Goal: Check status: Check status

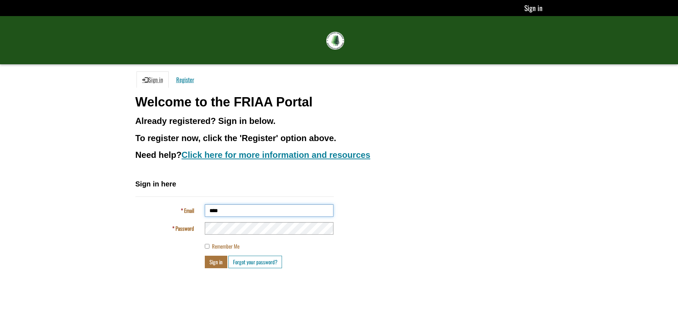
type input "**********"
click at [205, 256] on button "Sign in" at bounding box center [216, 262] width 23 height 13
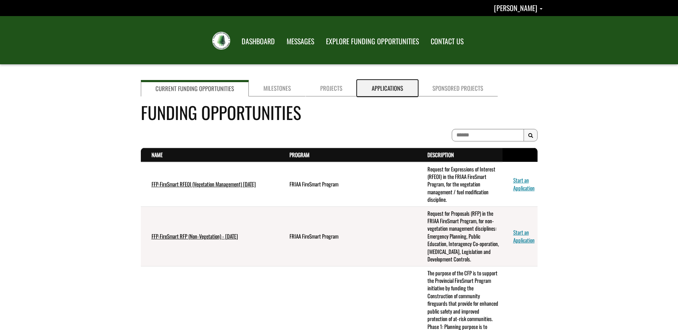
click at [383, 92] on link "Applications" at bounding box center [387, 88] width 61 height 16
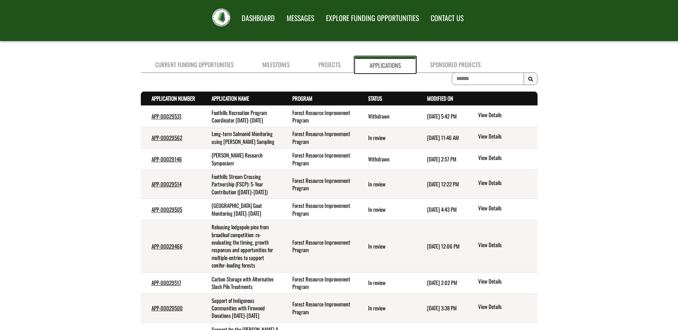
scroll to position [36, 0]
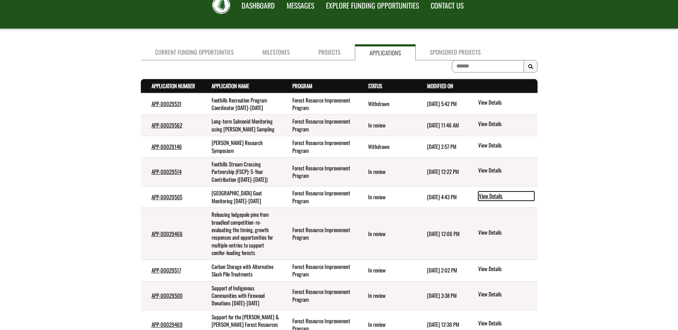
drag, startPoint x: 489, startPoint y: 198, endPoint x: 555, endPoint y: 218, distance: 68.8
click at [489, 198] on link "View Details" at bounding box center [506, 195] width 56 height 9
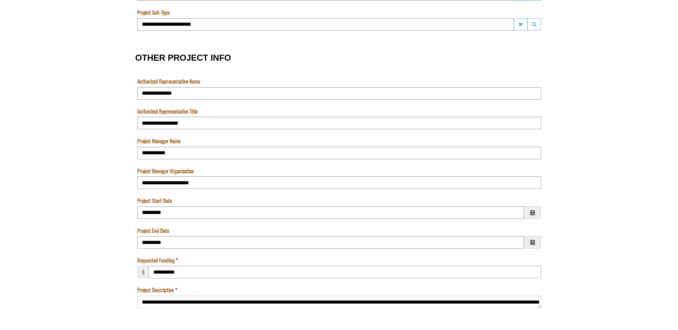
scroll to position [448, 0]
